Goal: Navigation & Orientation: Find specific page/section

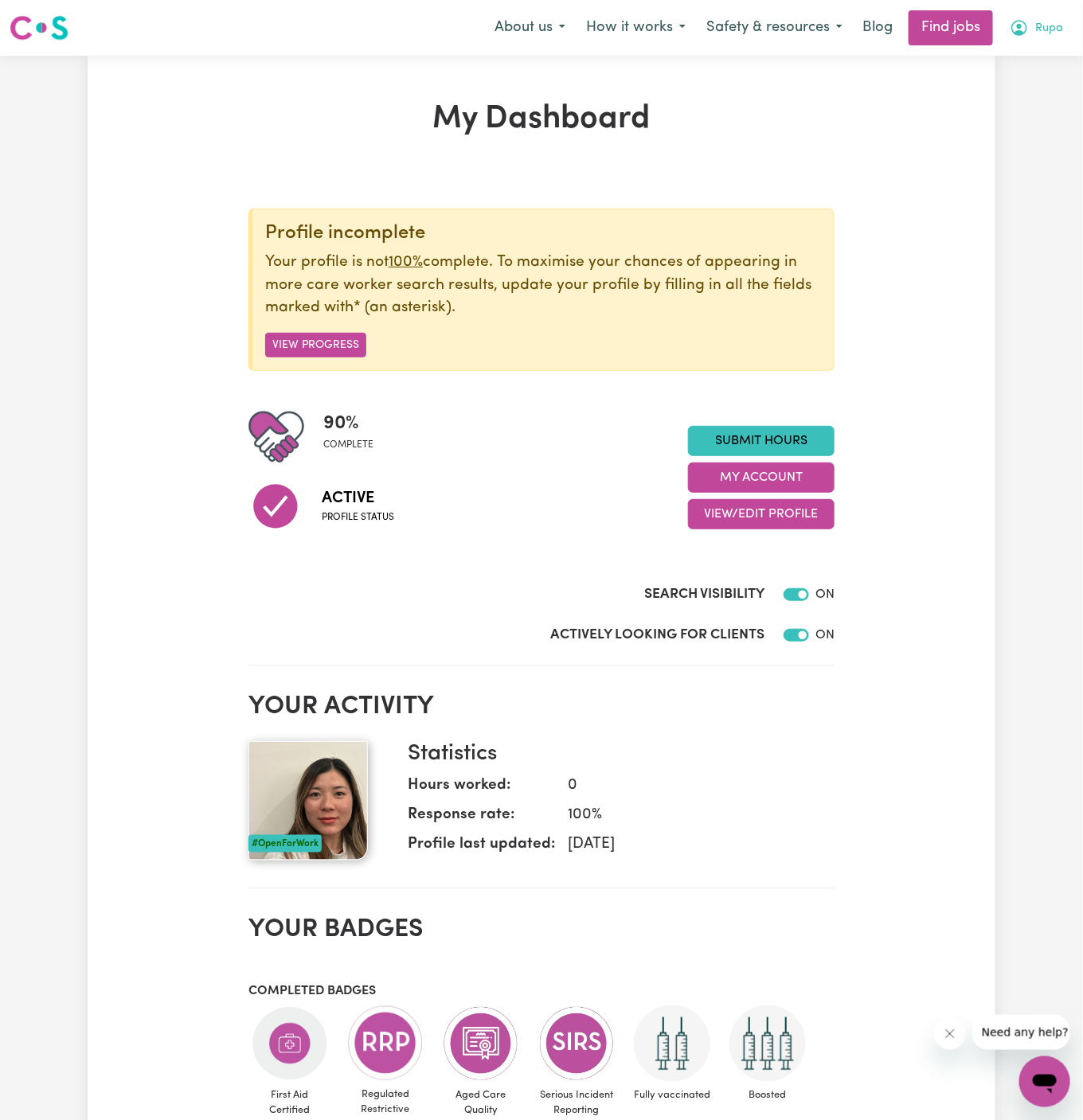
click at [1052, 30] on span "Rupa" at bounding box center [1048, 28] width 28 height 17
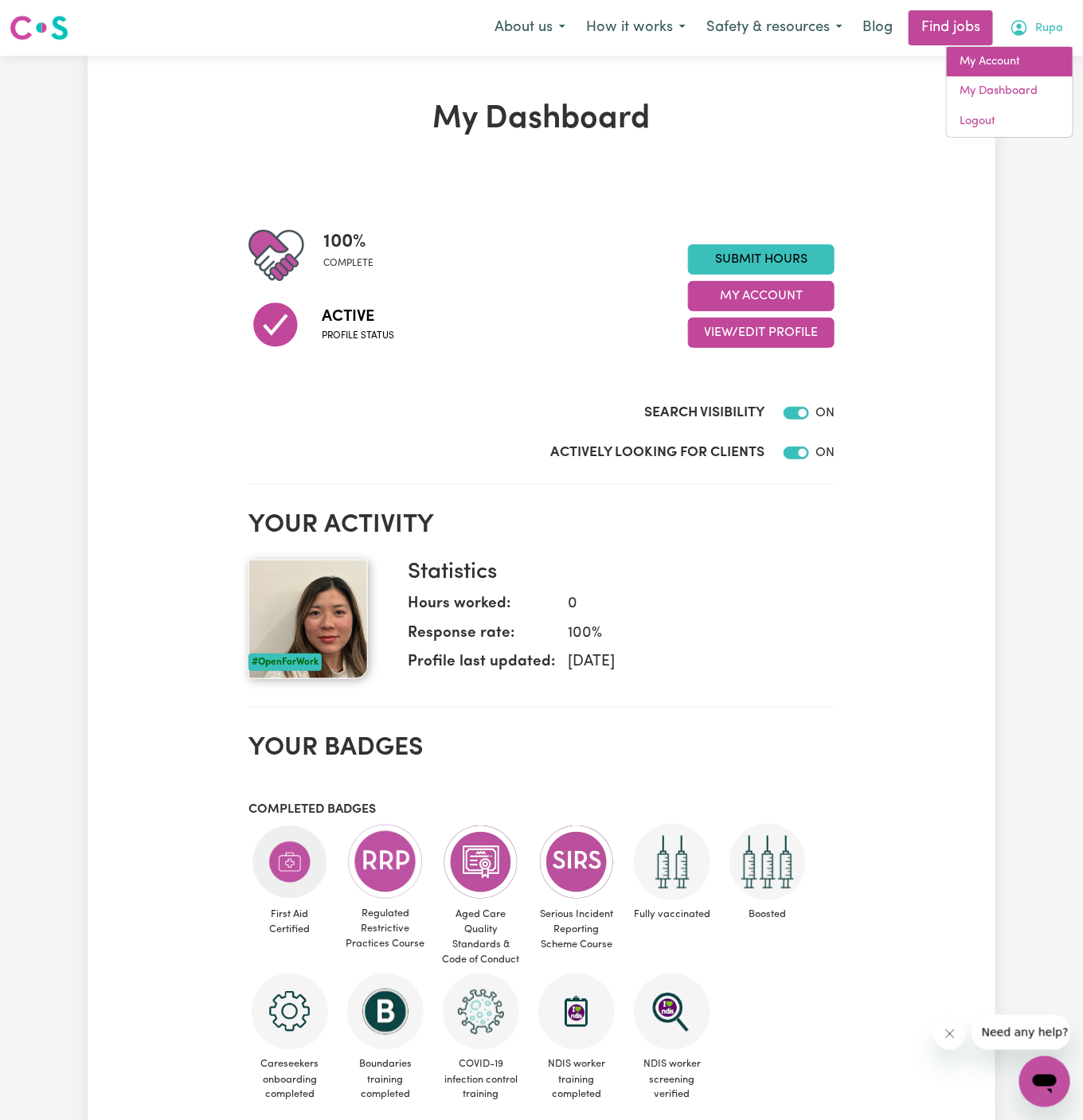
click at [1036, 60] on link "My Account" at bounding box center [1009, 62] width 126 height 30
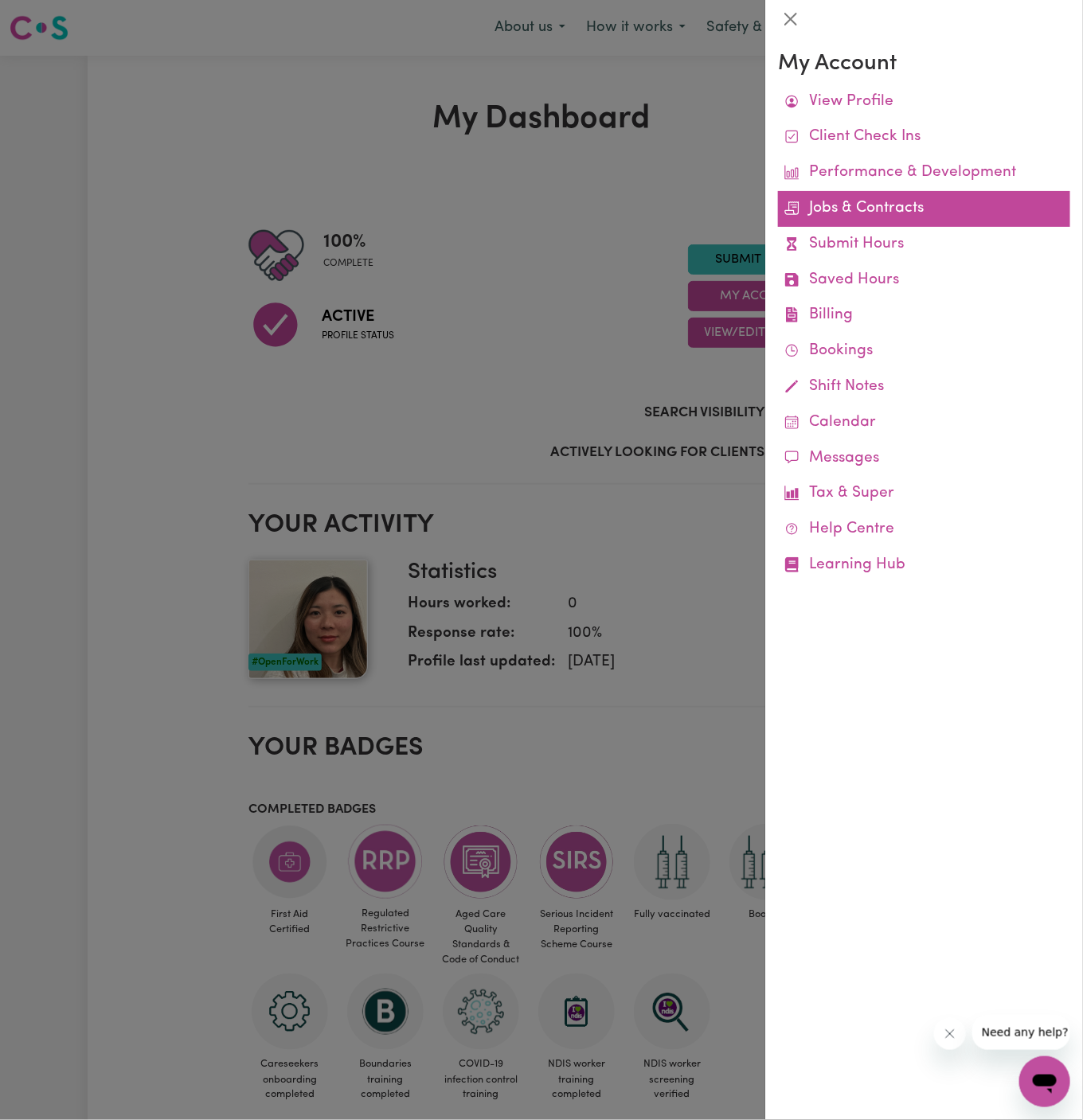
click at [882, 211] on link "Jobs & Contracts" at bounding box center [923, 209] width 292 height 36
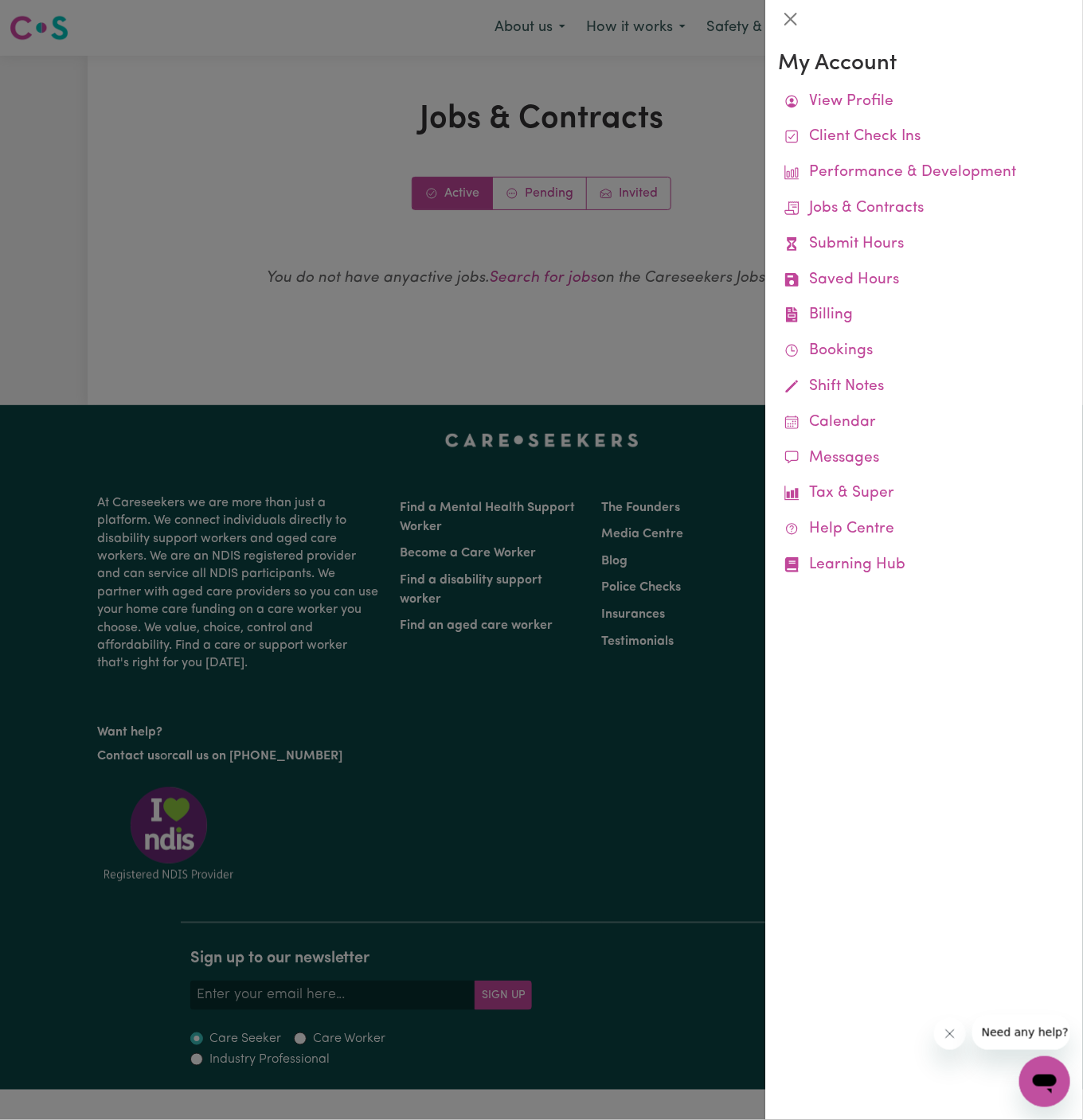
click at [555, 197] on div at bounding box center [542, 560] width 1083 height 1120
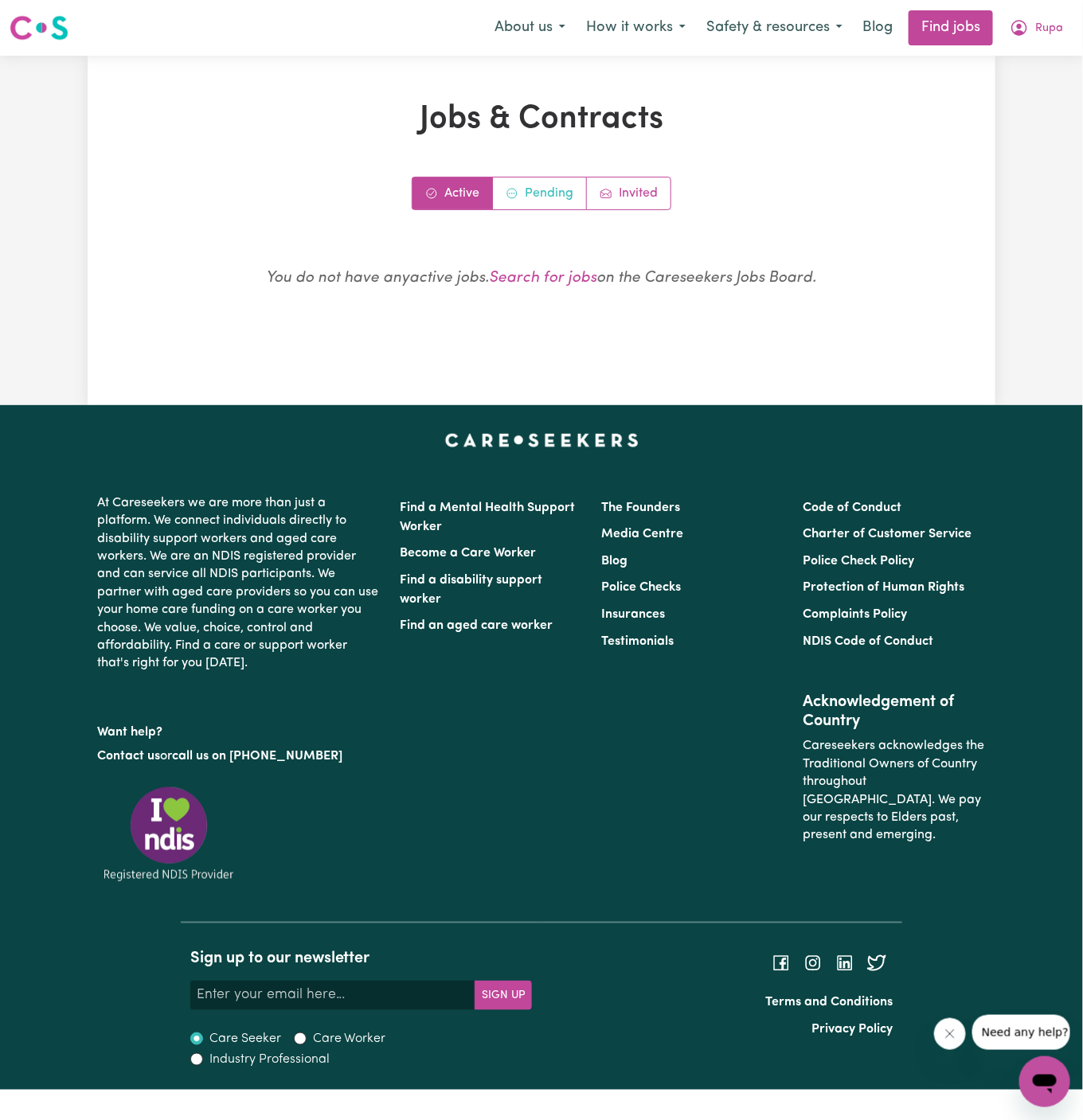
click at [555, 197] on link "Pending" at bounding box center [540, 193] width 94 height 32
click at [1058, 31] on span "Rupa" at bounding box center [1048, 28] width 28 height 17
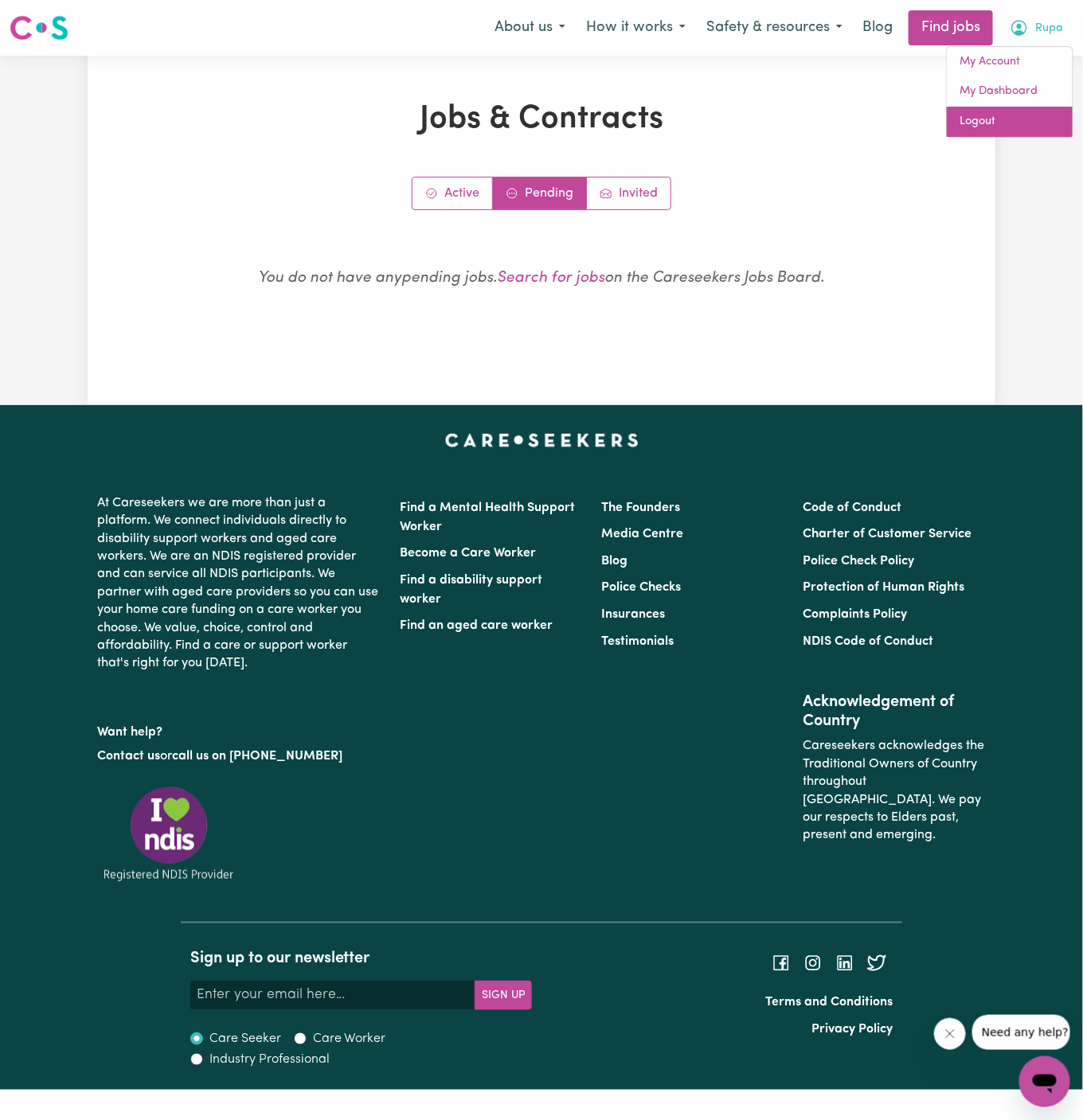
click at [1034, 118] on link "Logout" at bounding box center [1009, 121] width 126 height 30
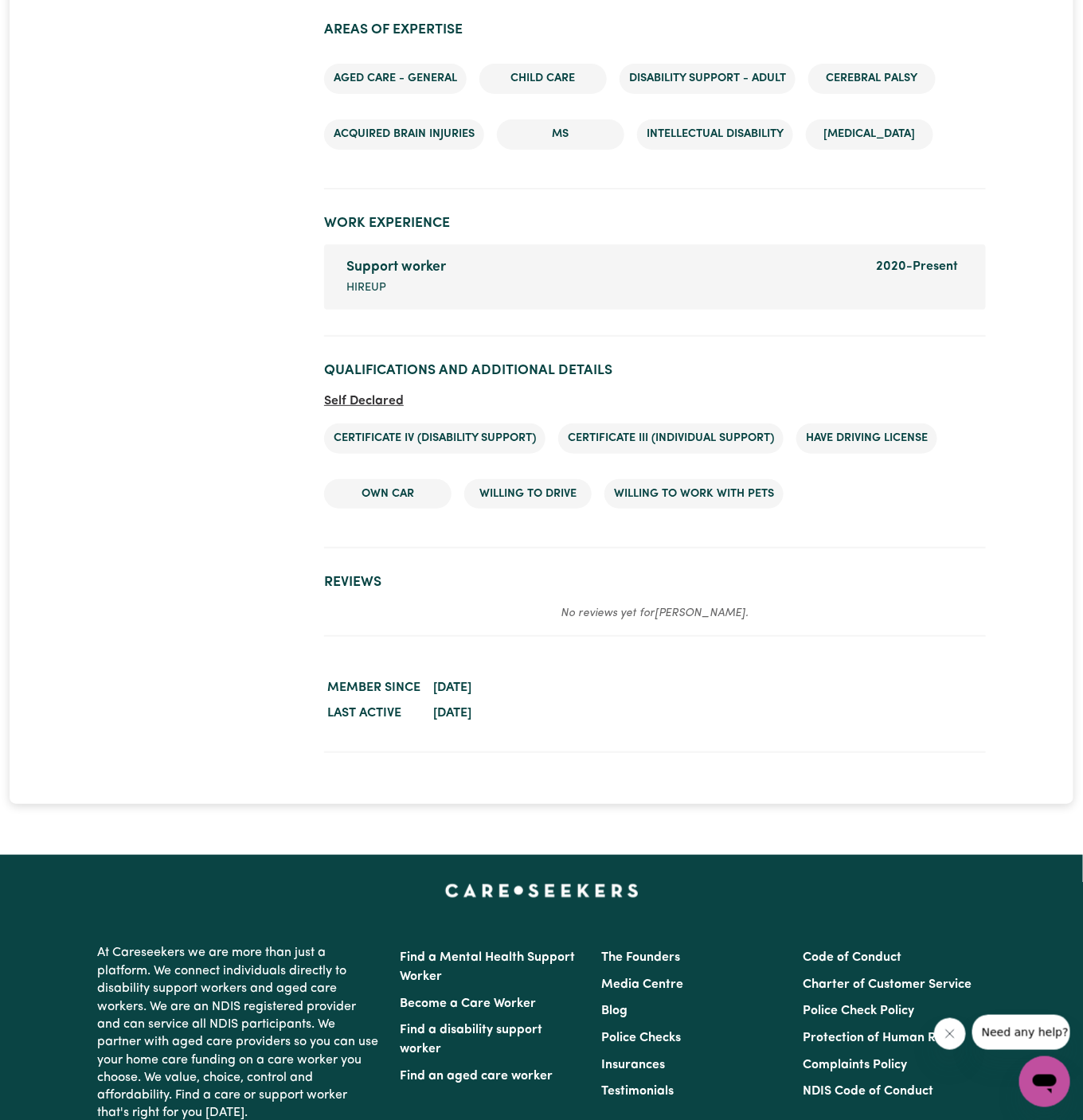
scroll to position [2321, 0]
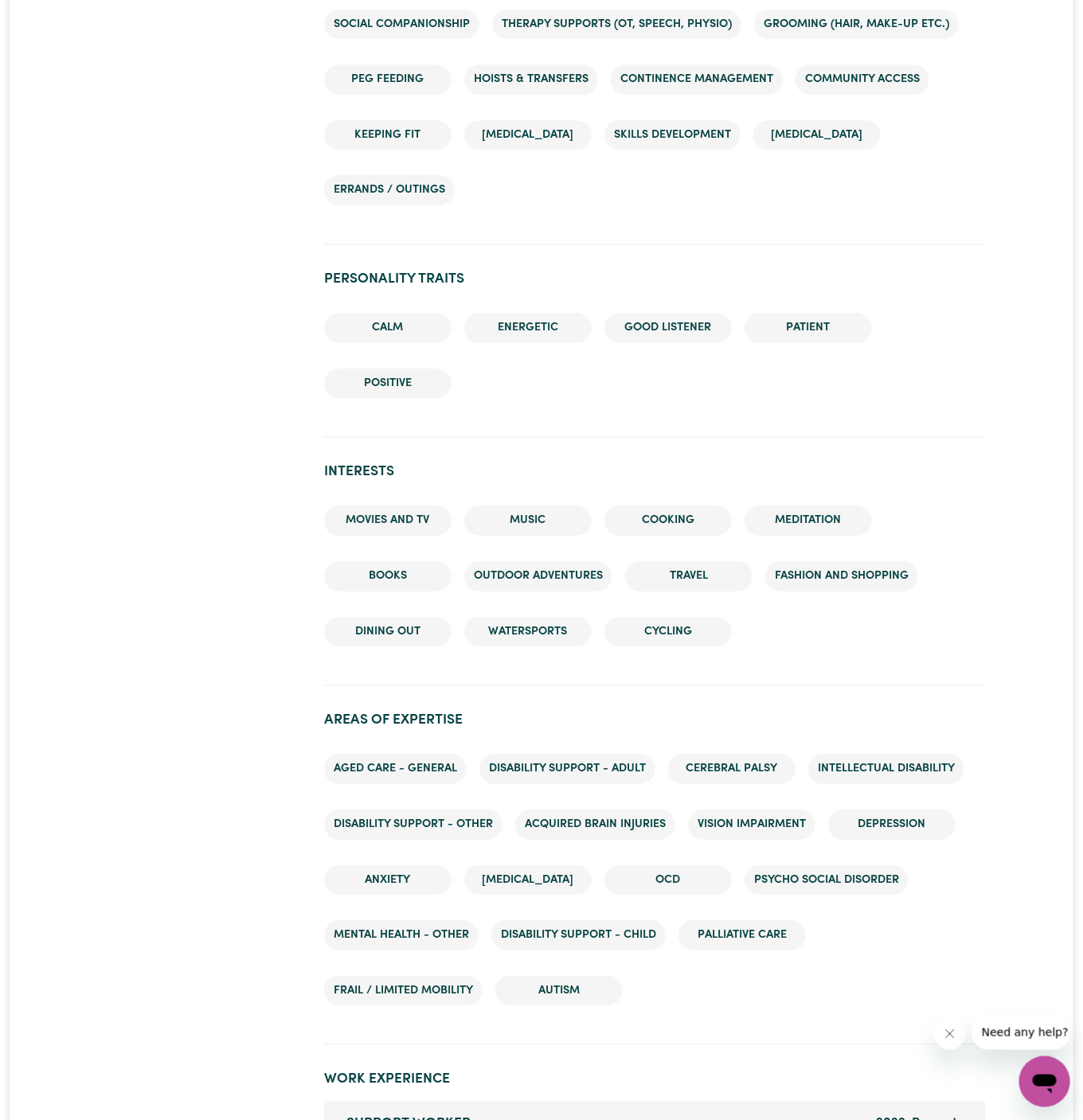
scroll to position [1968, 0]
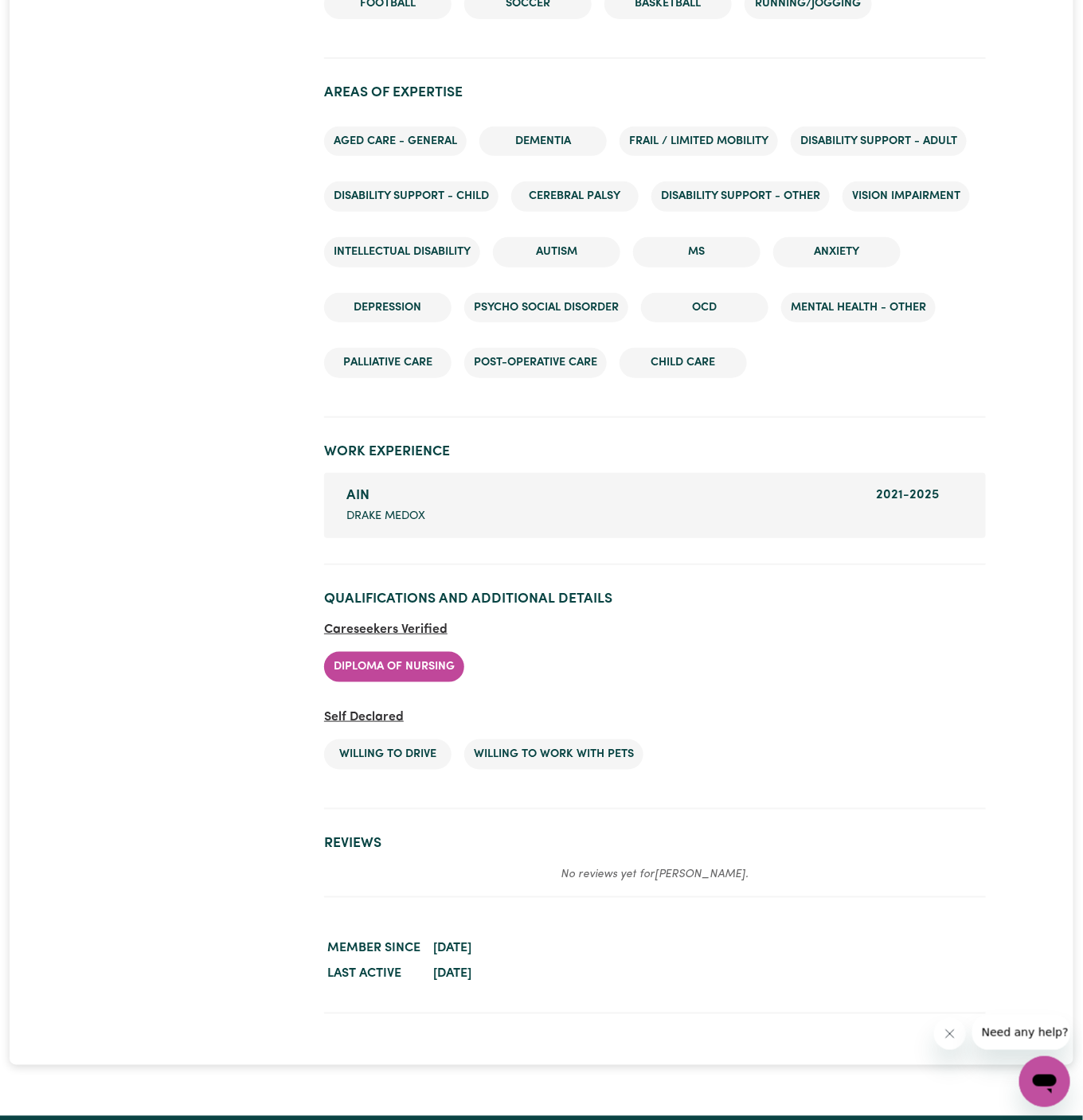
scroll to position [2471, 0]
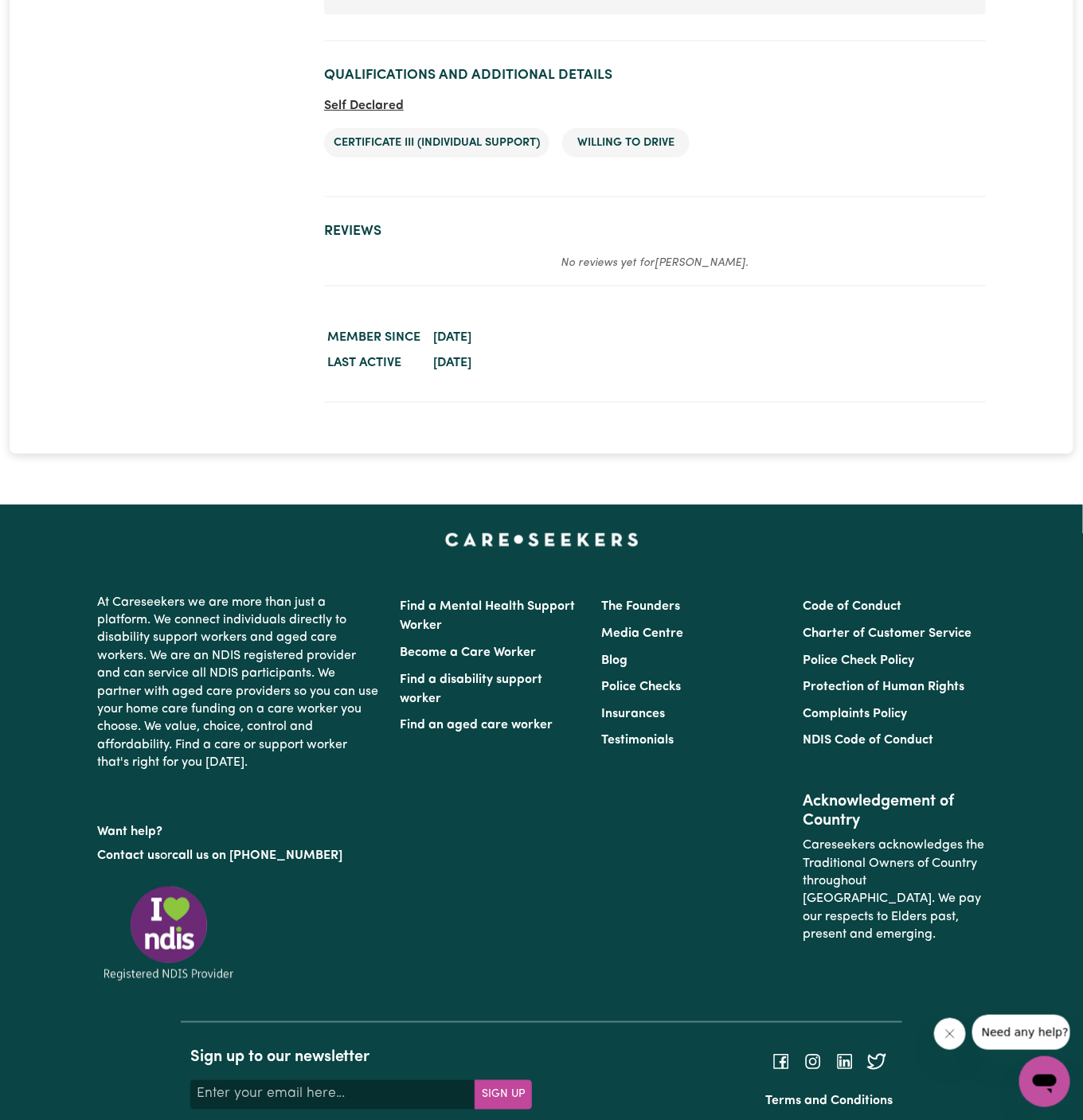
scroll to position [2217, 0]
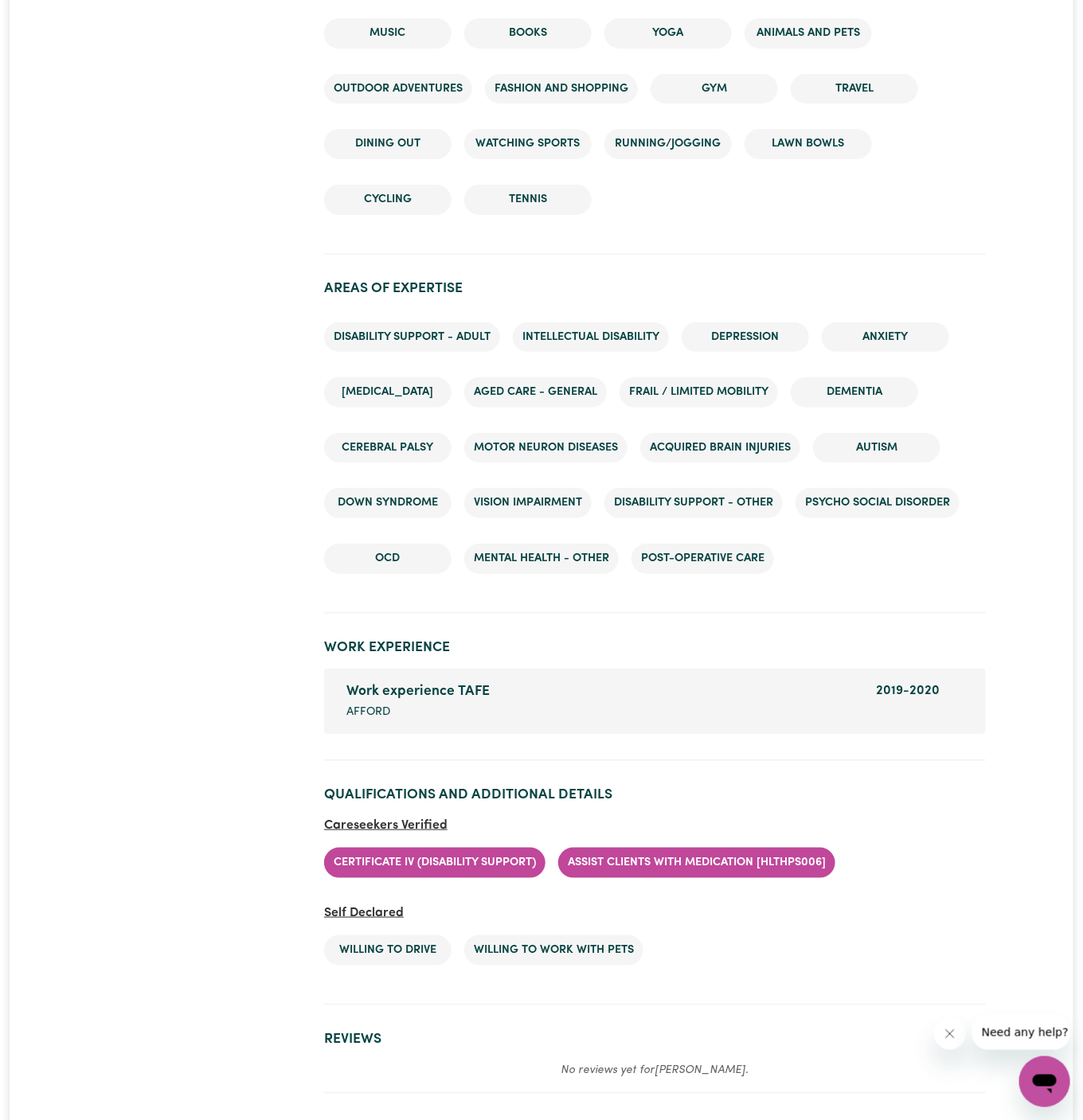
scroll to position [2289, 0]
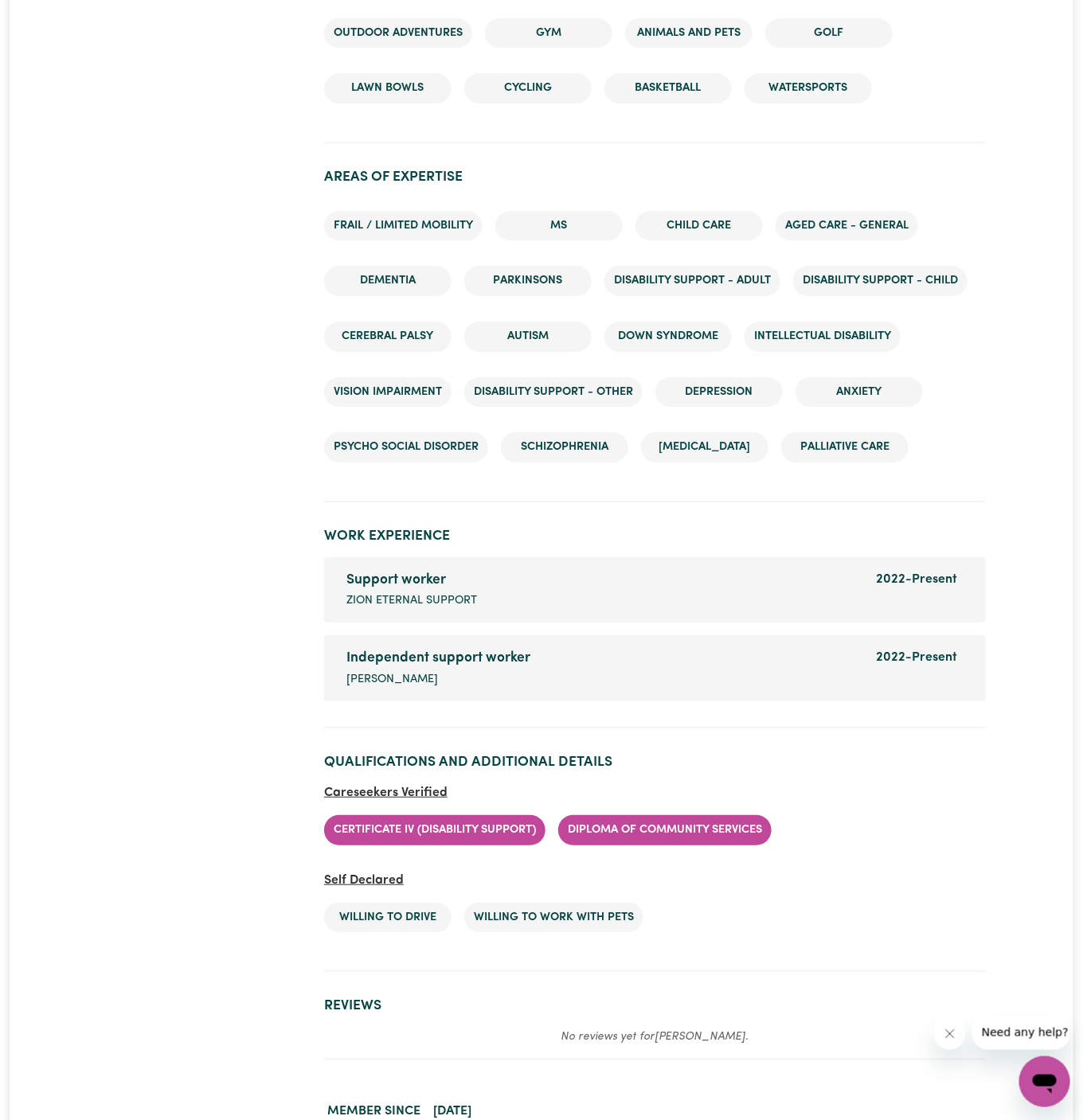
scroll to position [1930, 0]
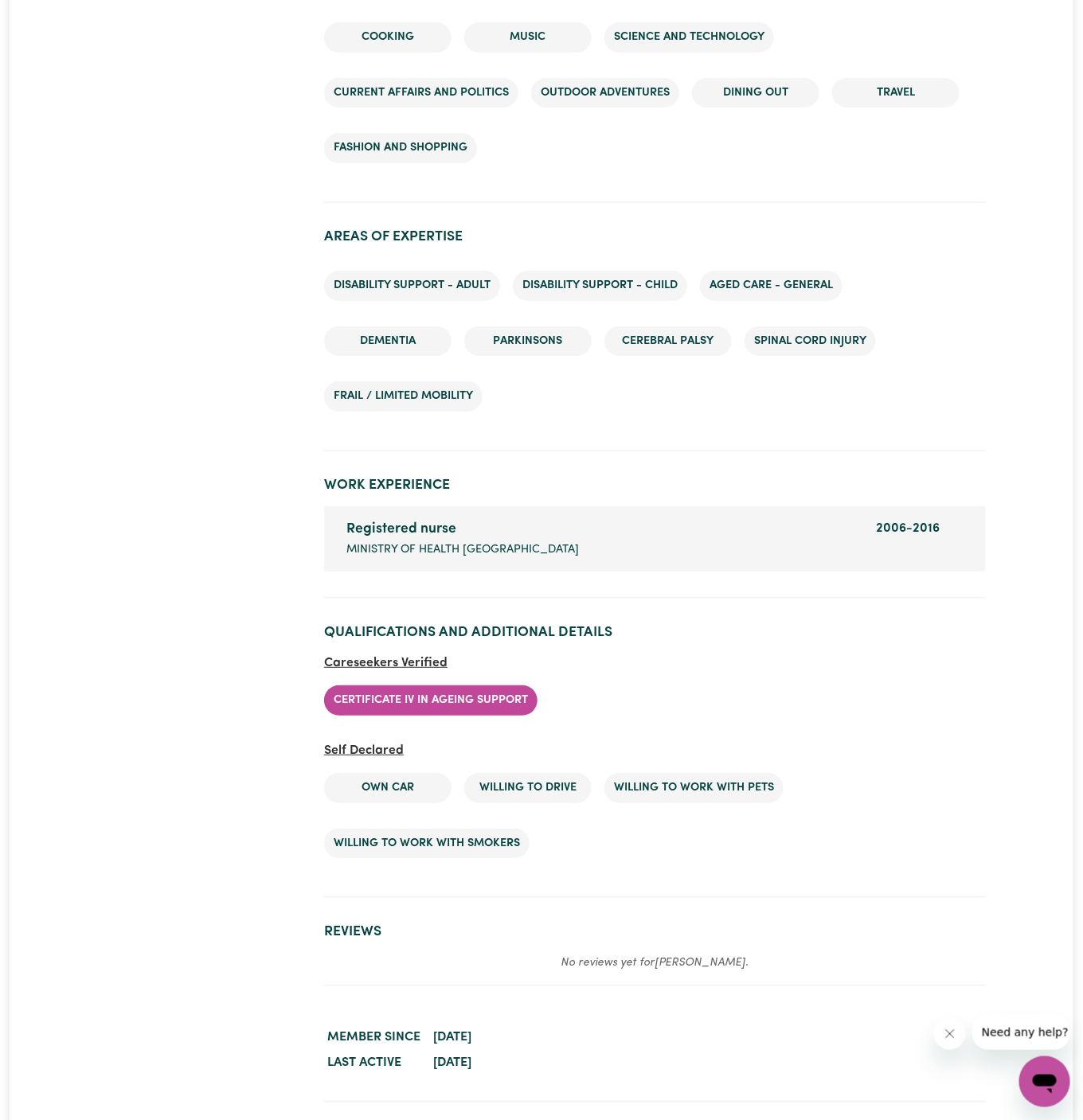
scroll to position [2000, 0]
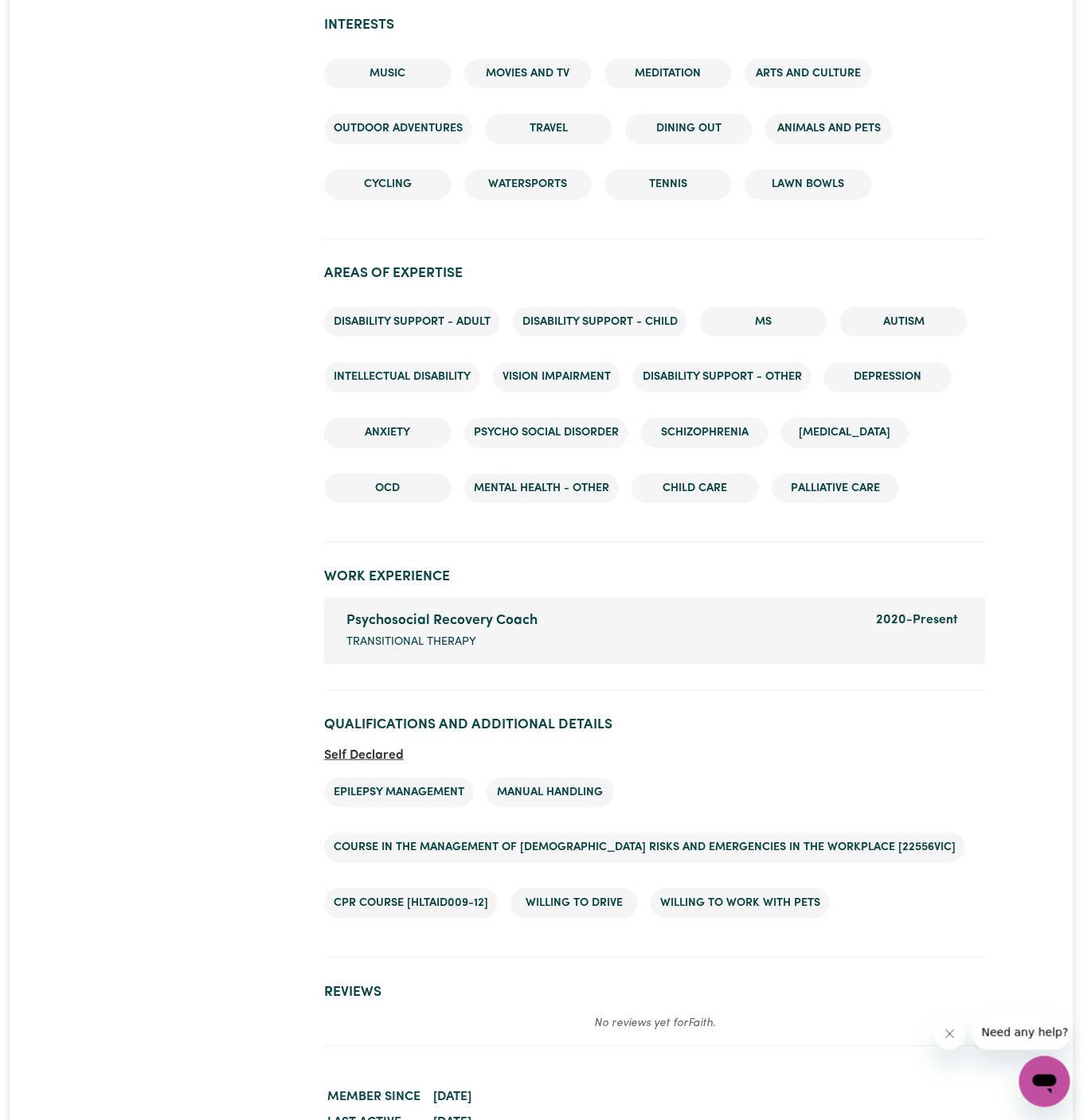
scroll to position [2368, 0]
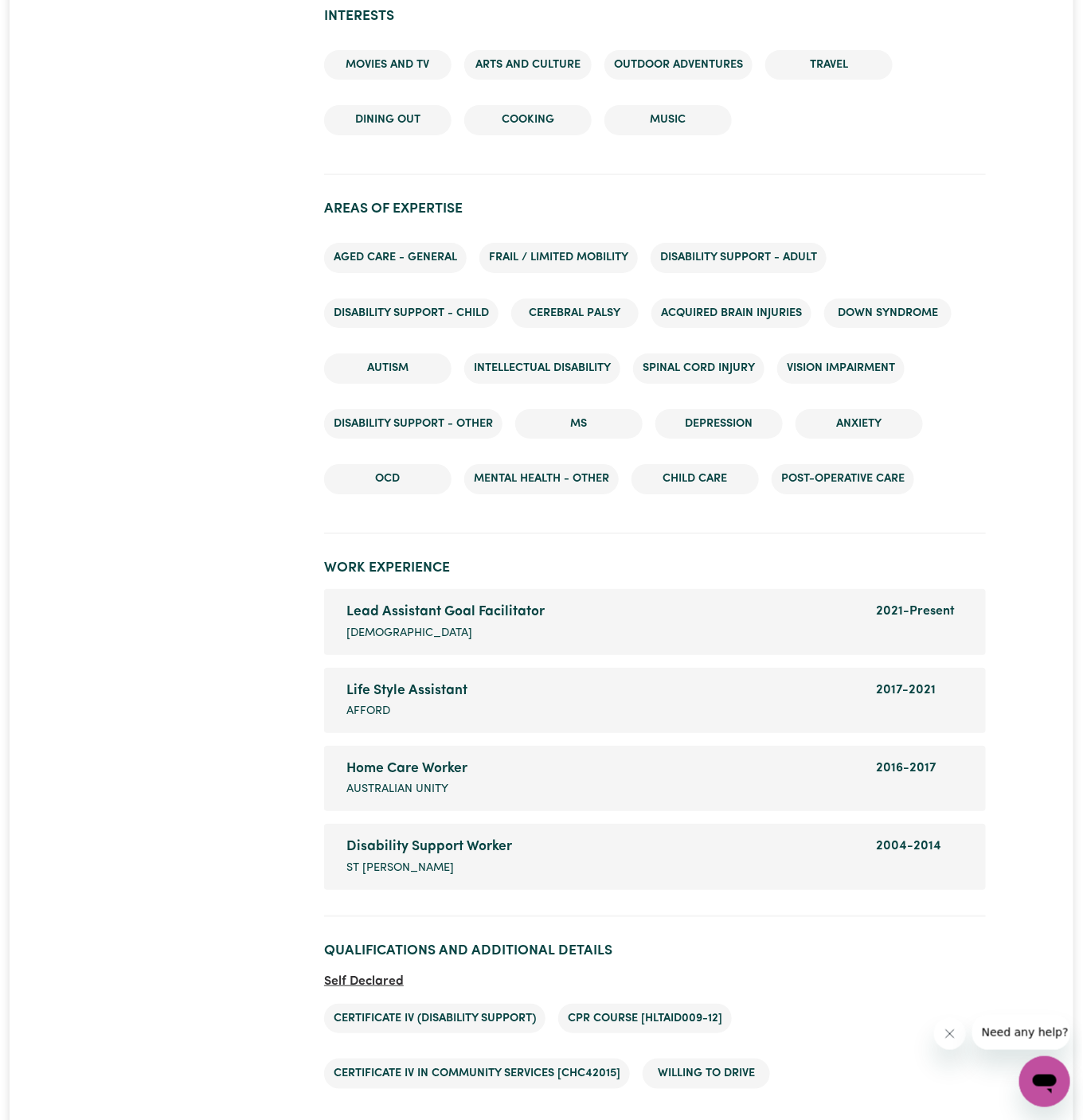
scroll to position [2054, 0]
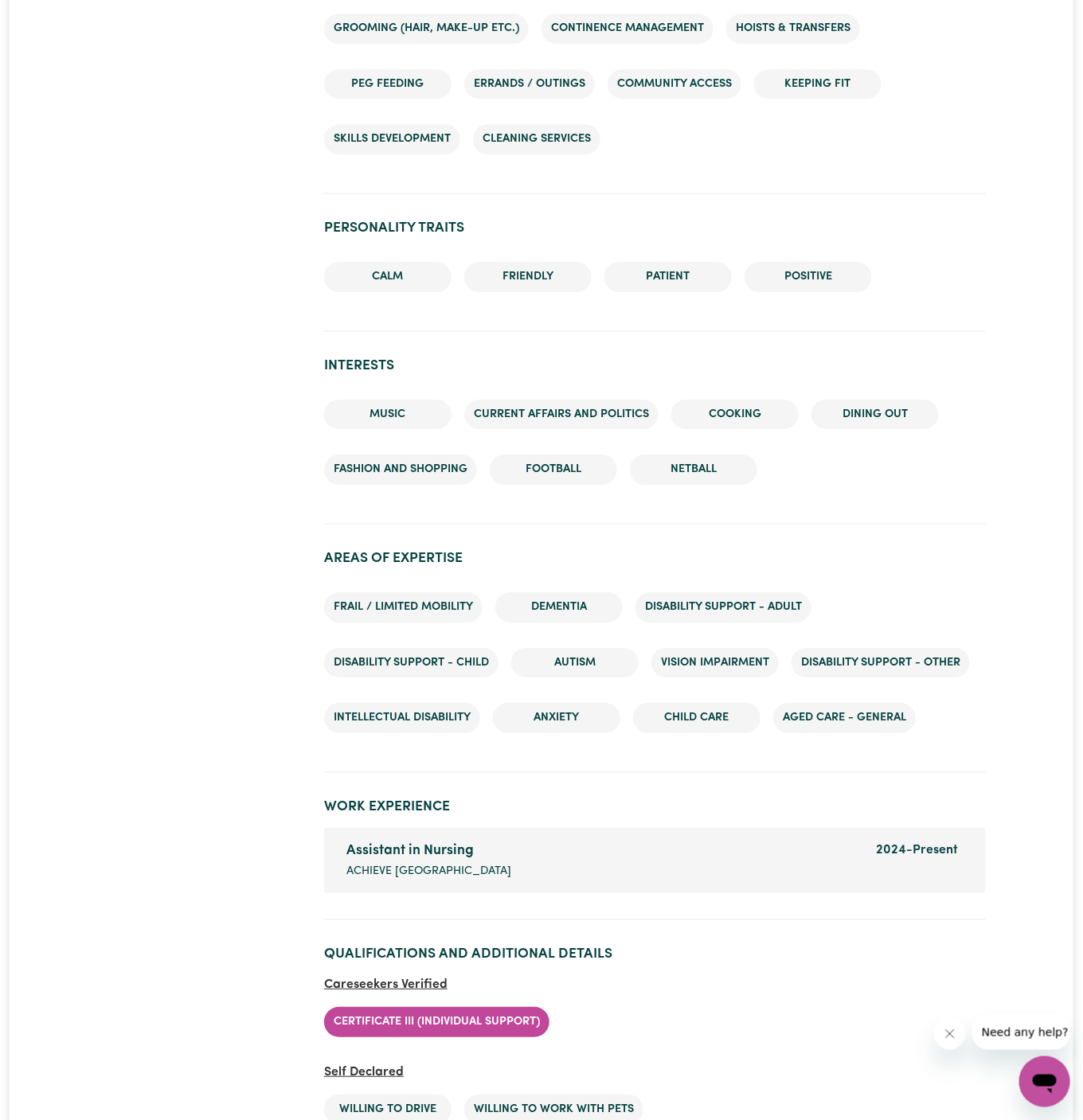
scroll to position [1841, 0]
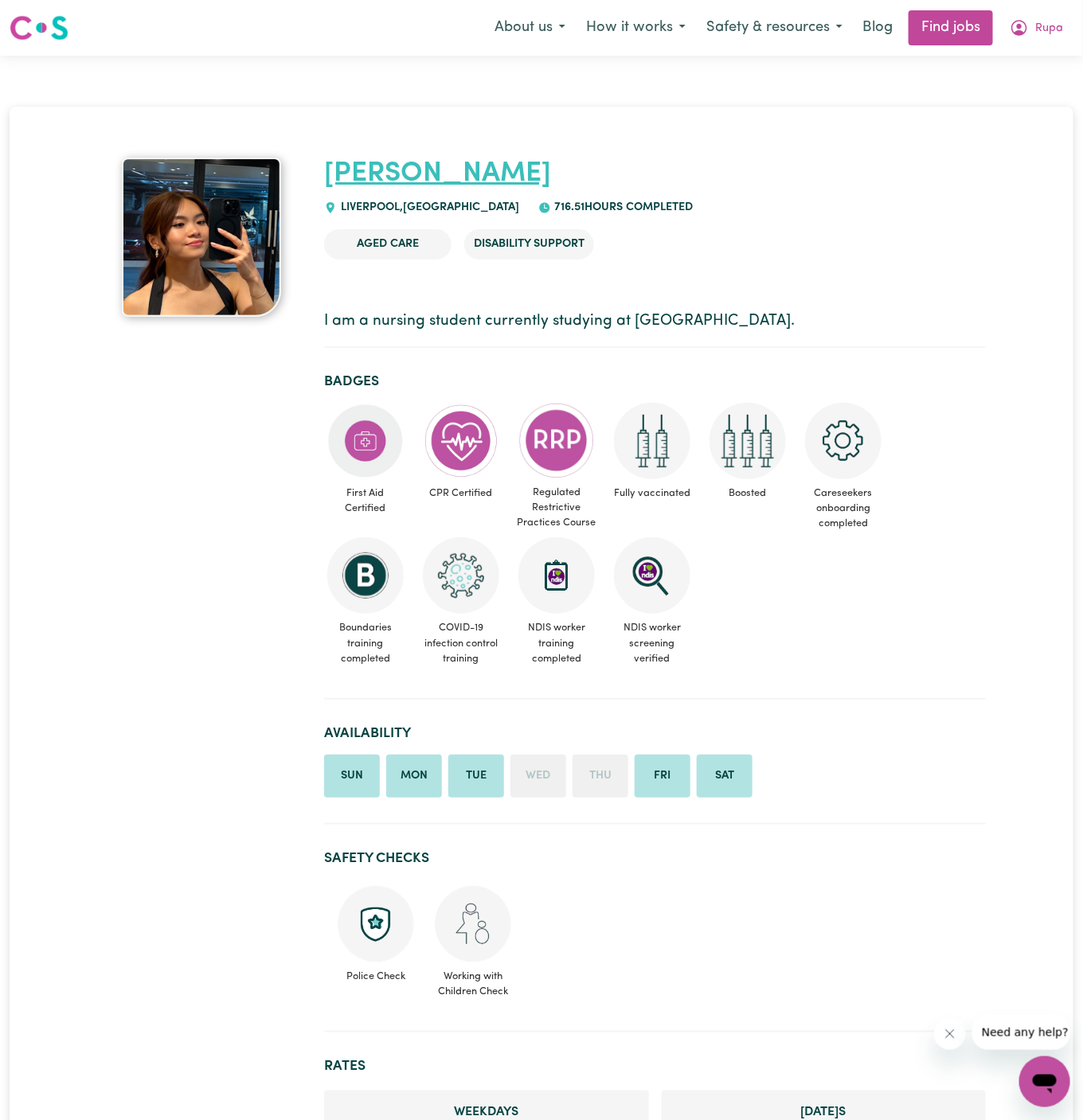
click at [342, 173] on link "Cindy" at bounding box center [437, 174] width 227 height 28
drag, startPoint x: 428, startPoint y: 178, endPoint x: 330, endPoint y: 175, distance: 98.0
click at [330, 175] on h1 "Cindy" at bounding box center [655, 174] width 662 height 34
copy link "Cindy"
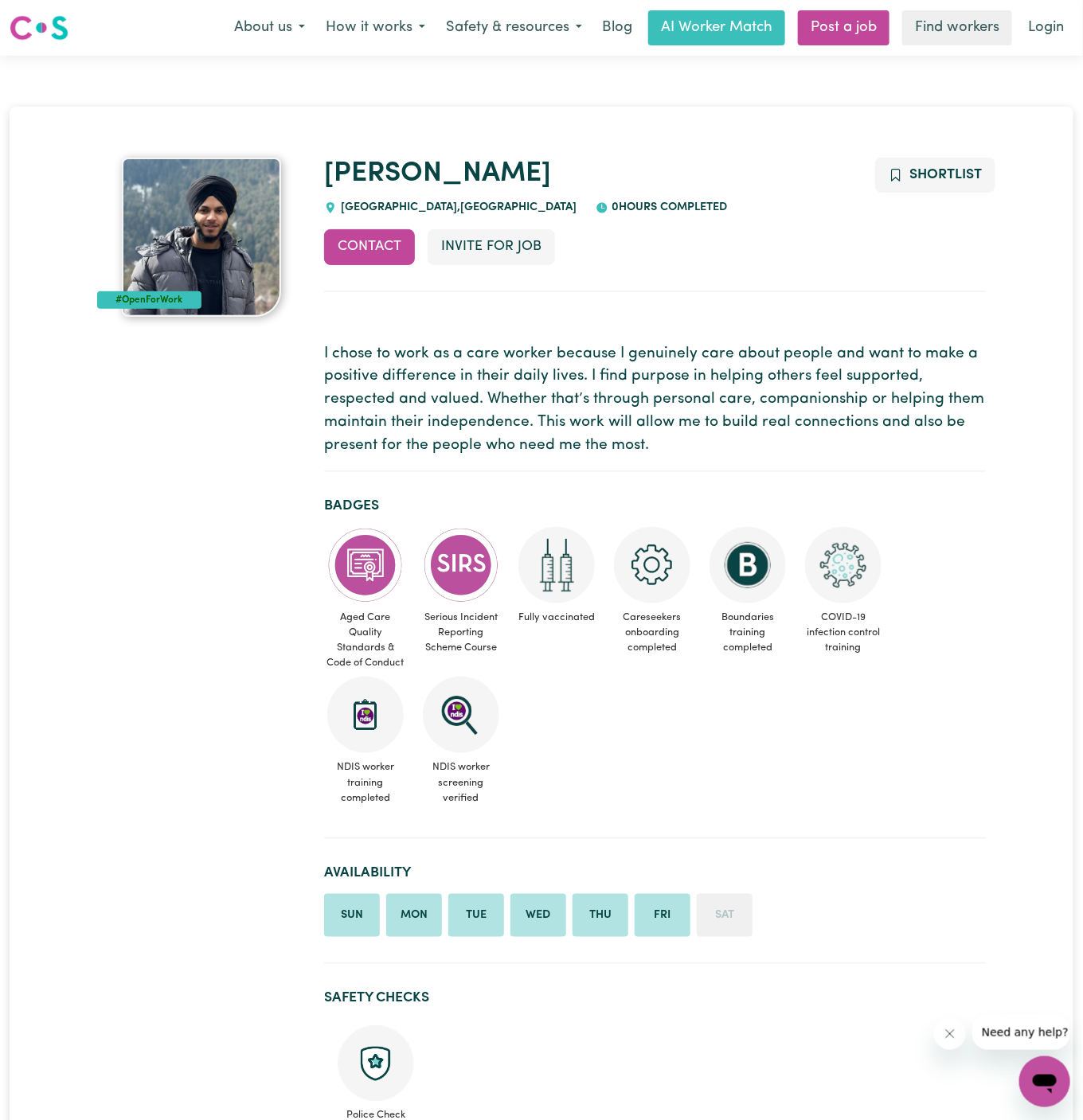
click at [355, 199] on div "[GEOGRAPHIC_DATA] , [GEOGRAPHIC_DATA]" at bounding box center [449, 207] width 253 height 17
drag, startPoint x: 340, startPoint y: 203, endPoint x: 428, endPoint y: 197, distance: 88.2
click at [428, 197] on div "[PERSON_NAME][GEOGRAPHIC_DATA] , [GEOGRAPHIC_DATA] 0 hours completed" at bounding box center [655, 187] width 662 height 59
click at [482, 199] on div "[GEOGRAPHIC_DATA] , [GEOGRAPHIC_DATA]" at bounding box center [449, 207] width 253 height 17
drag, startPoint x: 429, startPoint y: 205, endPoint x: 341, endPoint y: 208, distance: 88.1
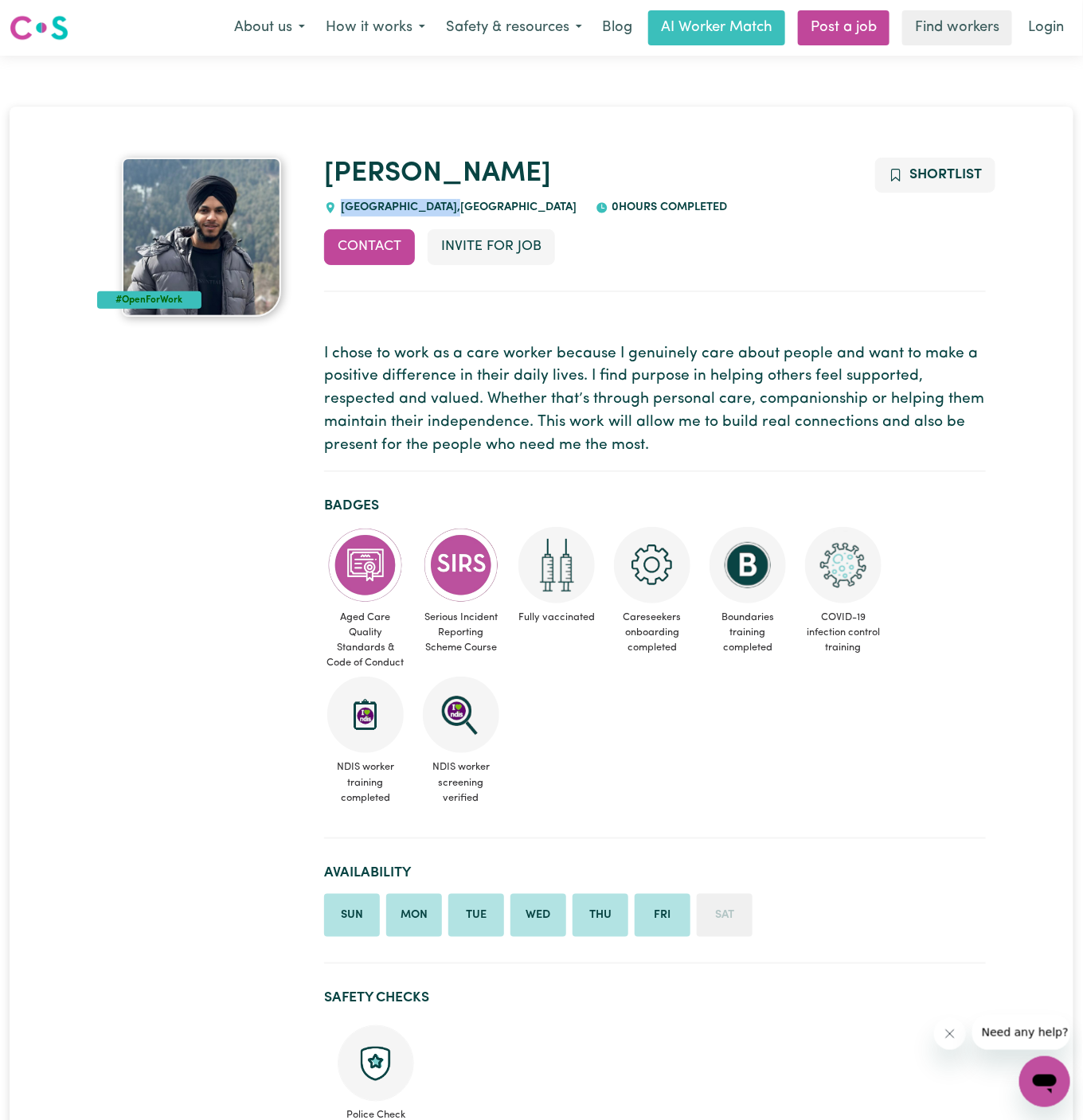
click at [341, 208] on span "[GEOGRAPHIC_DATA] , [GEOGRAPHIC_DATA]" at bounding box center [456, 207] width 240 height 12
copy span "[GEOGRAPHIC_DATA] ,"
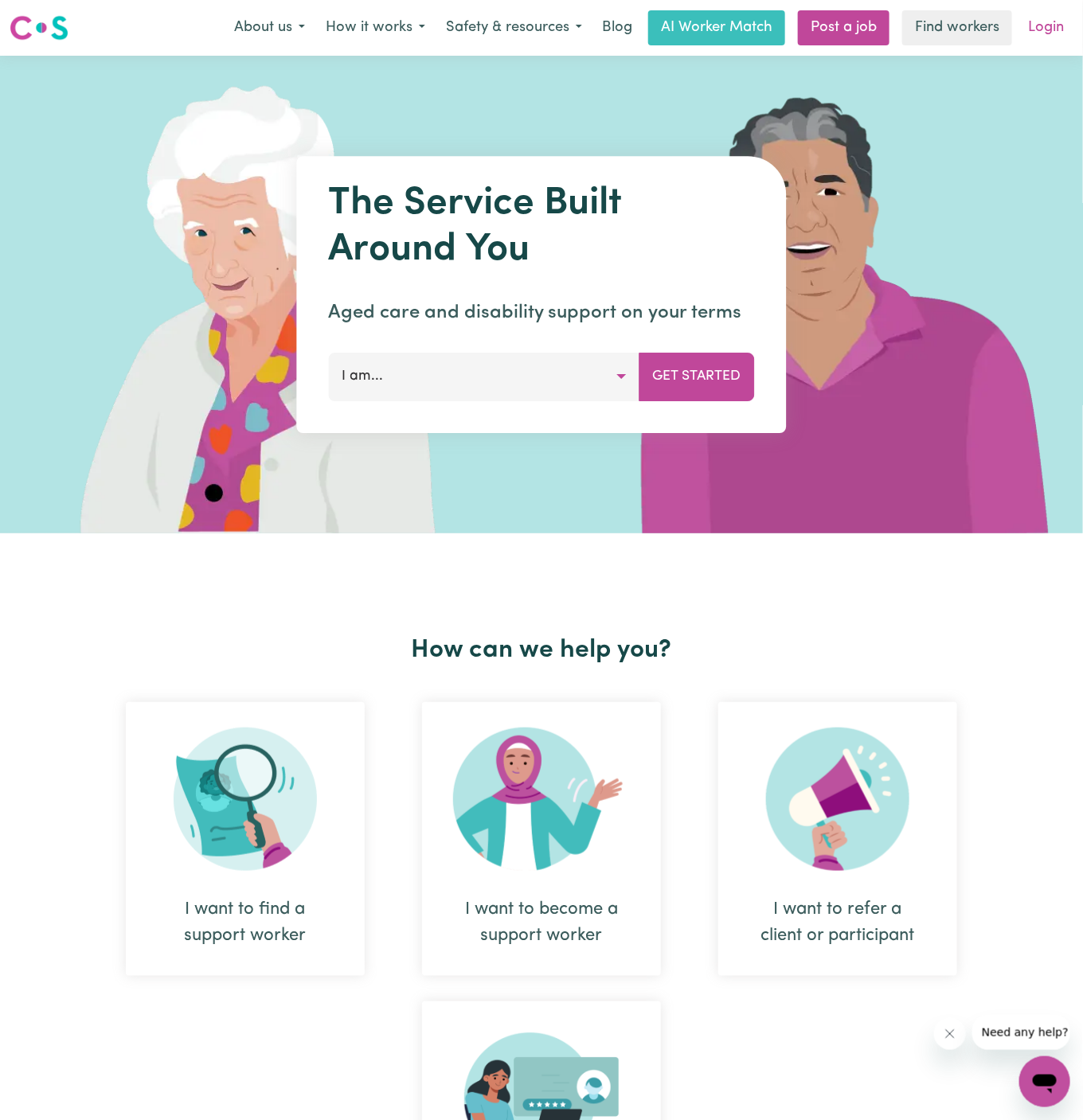
click at [1055, 33] on link "Login" at bounding box center [1046, 27] width 55 height 35
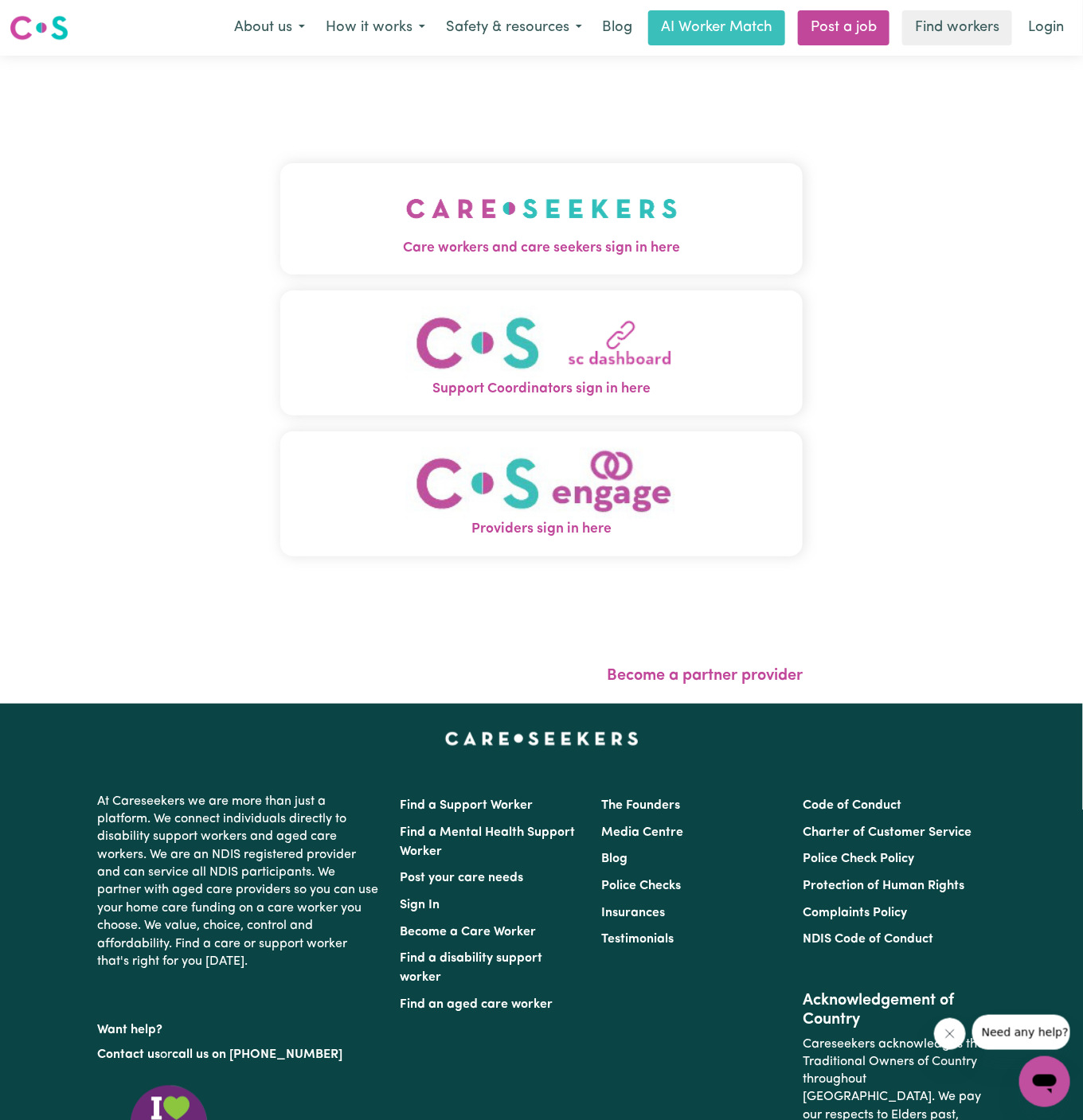
click at [467, 214] on img "Care workers and care seekers sign in here" at bounding box center [542, 208] width 272 height 59
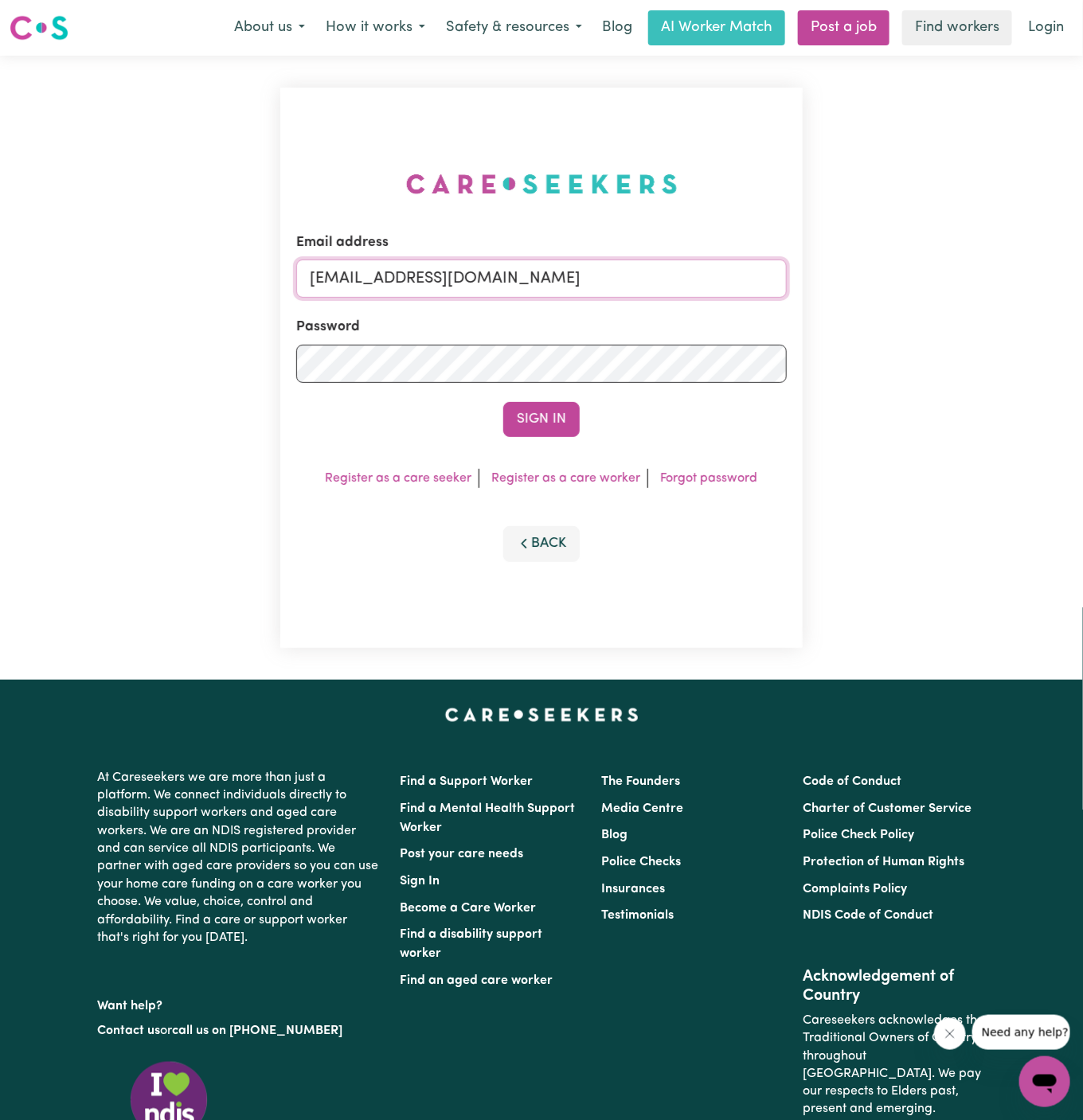
click at [617, 282] on input "superuser~SharynWessonRC@careseekers.com.au" at bounding box center [542, 279] width 490 height 38
drag, startPoint x: 393, startPoint y: 281, endPoint x: 895, endPoint y: 283, distance: 502.0
click at [895, 283] on div "Email address superuser~SharynWessonRC@careseekers.com.au Password Sign In Regi…" at bounding box center [542, 367] width 1083 height 624
paste input "XavierCF"
type input "superuser~XavierCF@careseekers.com.au"
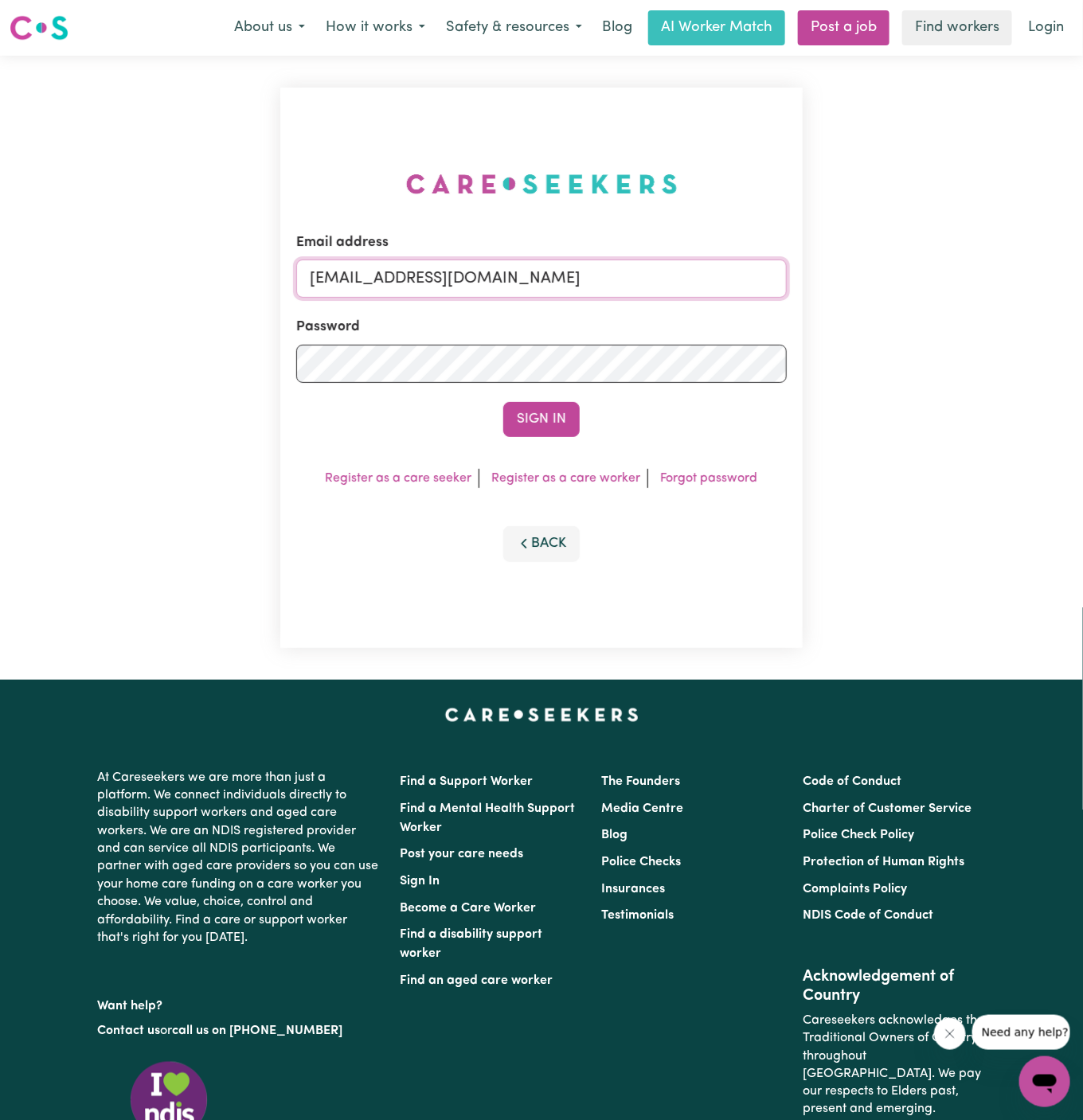
click at [503, 402] on button "Sign In" at bounding box center [542, 419] width 77 height 35
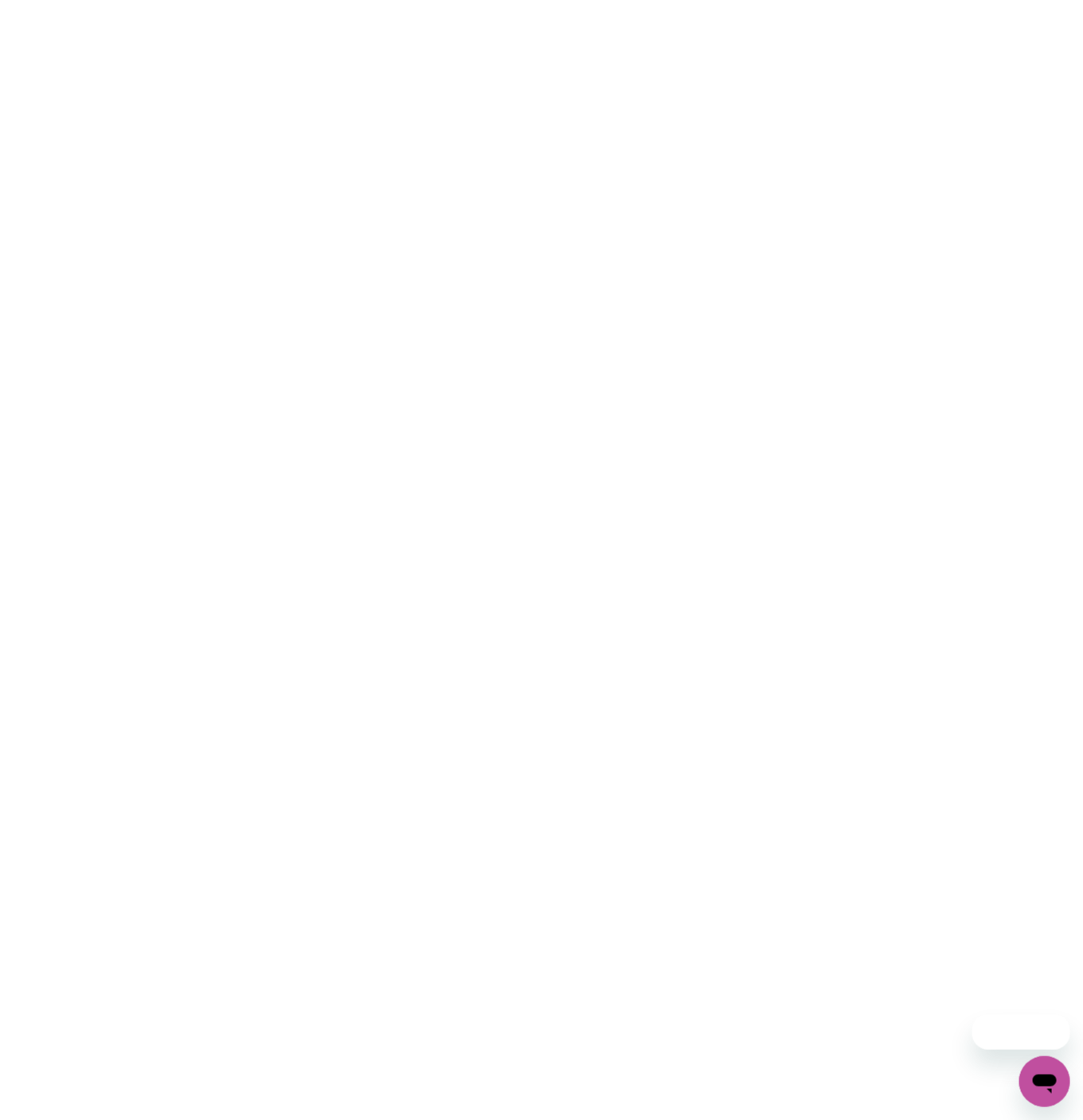
click at [678, 0] on html at bounding box center [542, 0] width 1083 height 0
